Goal: Complete application form

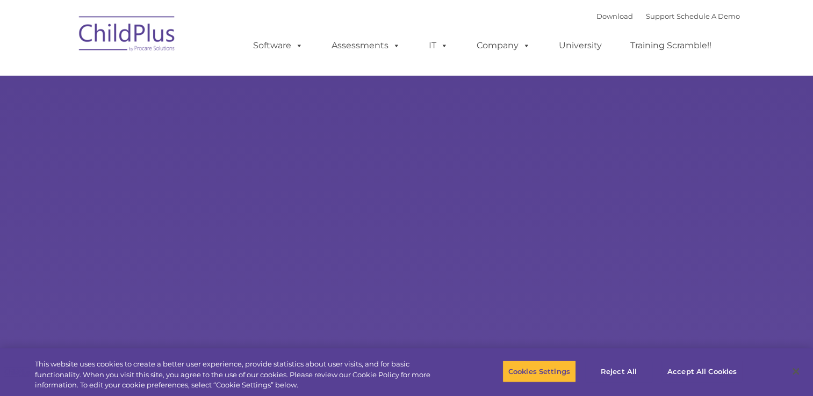
select select "MEDIUM"
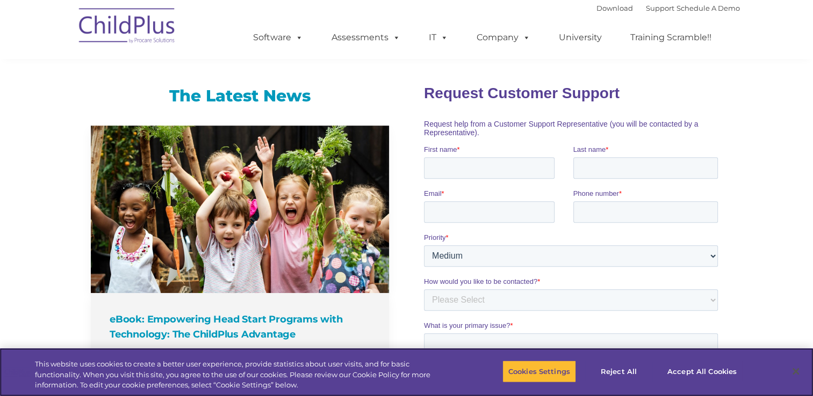
scroll to position [665, 0]
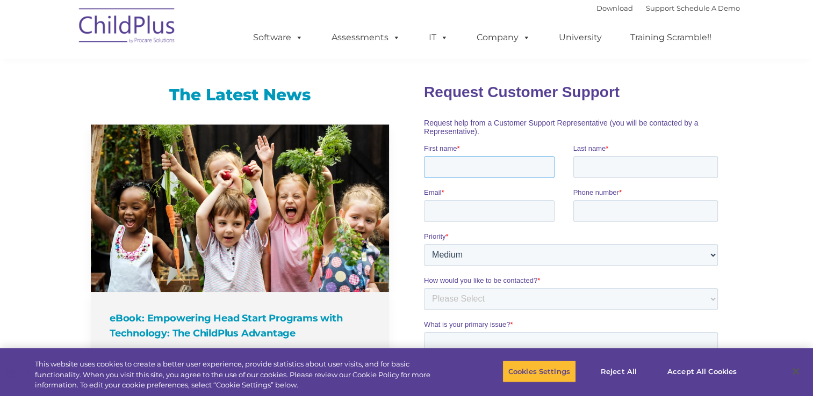
click at [449, 169] on input "First name *" at bounding box center [489, 166] width 131 height 21
type input "[PERSON_NAME]"
click at [462, 215] on input "Email *" at bounding box center [489, 210] width 131 height 21
type input "[EMAIL_ADDRESS][DOMAIN_NAME]"
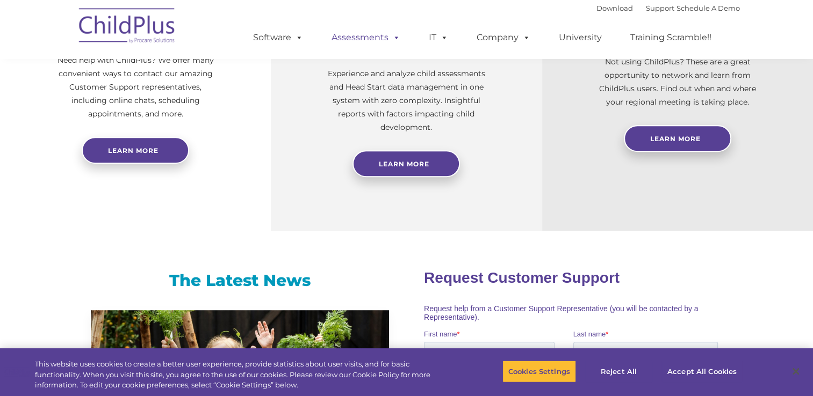
scroll to position [454, 0]
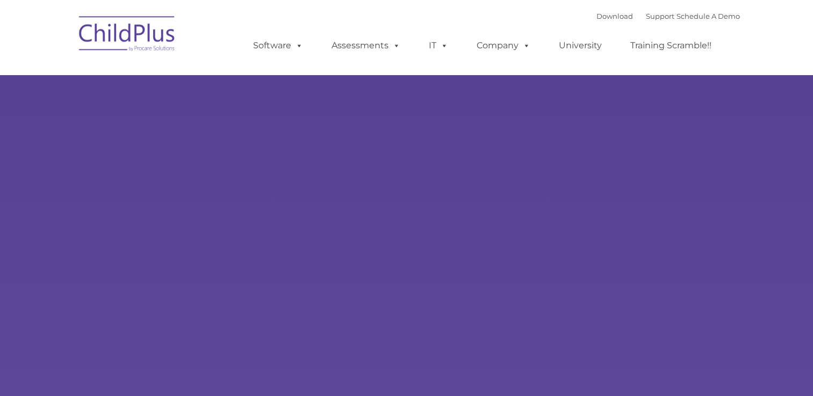
type input ""
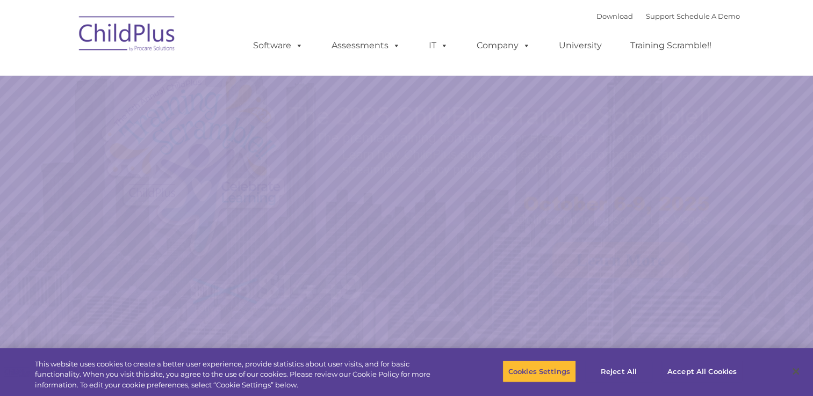
select select "MEDIUM"
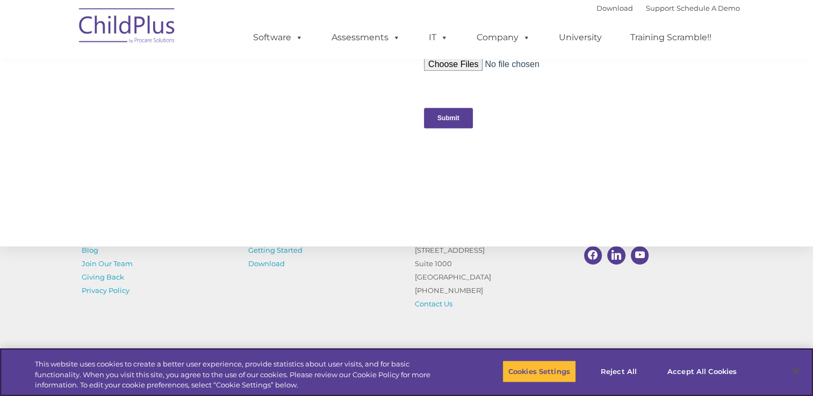
scroll to position [1185, 0]
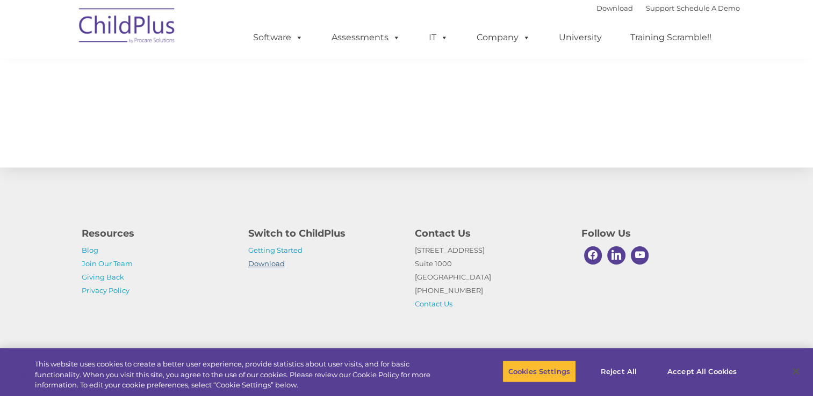
click at [278, 261] on link "Download" at bounding box center [266, 263] width 37 height 9
